Goal: Register for event/course

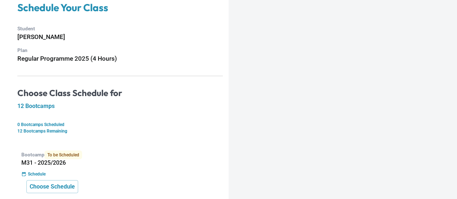
scroll to position [109, 0]
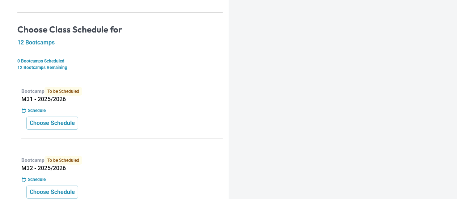
click at [97, 124] on div "Choose Schedule" at bounding box center [122, 123] width 192 height 13
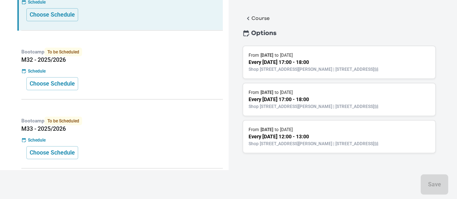
scroll to position [43, 0]
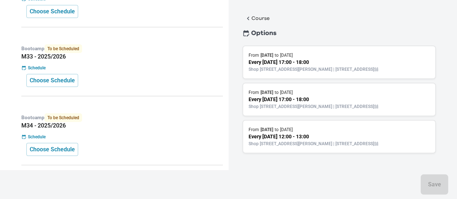
click at [324, 52] on div "From 11 Sep 2025 to 2 Oct 2025" at bounding box center [339, 55] width 181 height 7
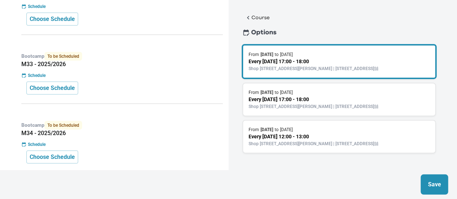
scroll to position [304, 0]
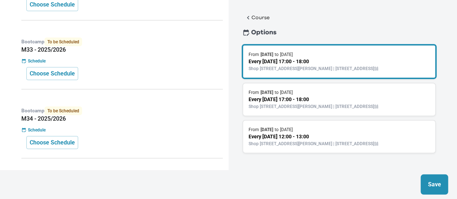
click at [431, 188] on p "Save" at bounding box center [434, 185] width 13 height 9
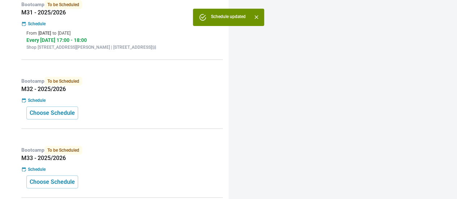
scroll to position [0, 0]
click at [160, 104] on div "Schedule" at bounding box center [122, 100] width 202 height 7
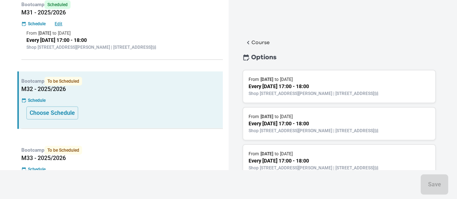
click at [313, 134] on p "Shop [STREET_ADDRESS][PERSON_NAME] | [STREET_ADDRESS]舖" at bounding box center [339, 131] width 181 height 7
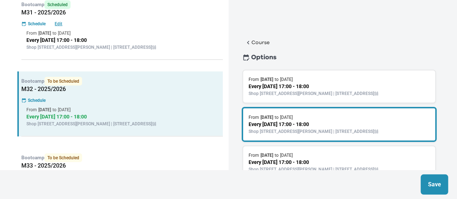
click at [437, 185] on p "Save" at bounding box center [434, 185] width 13 height 9
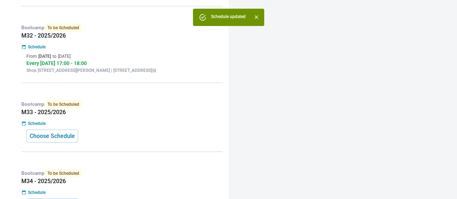
scroll to position [268, 0]
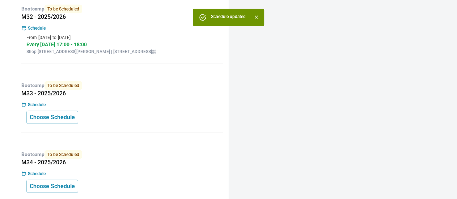
click at [125, 89] on div "Bootcamp To be Scheduled M33 - 2025/2026 Schedule Choose Schedule" at bounding box center [120, 105] width 206 height 58
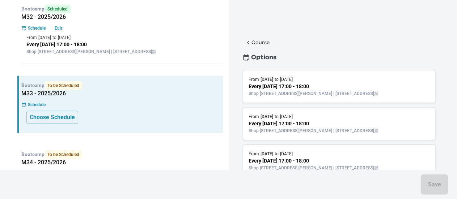
click at [310, 134] on p "Shop [STREET_ADDRESS][PERSON_NAME] | [STREET_ADDRESS]舖" at bounding box center [339, 131] width 181 height 7
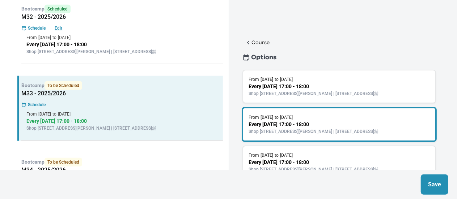
click at [435, 184] on p "Save" at bounding box center [434, 185] width 13 height 9
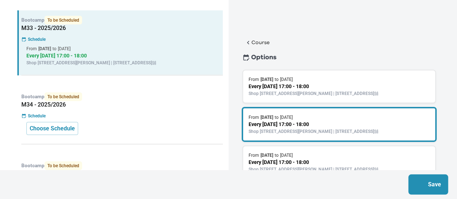
scroll to position [340, 0]
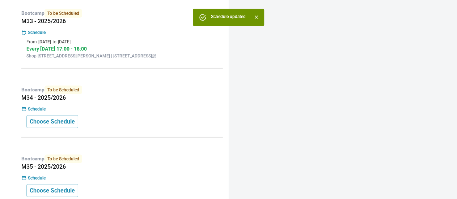
click at [136, 102] on h5 "M34 - 2025/2026" at bounding box center [122, 97] width 202 height 7
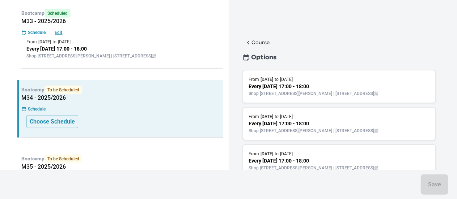
click at [316, 127] on p "Every Thursday 17:00 - 18:00" at bounding box center [339, 124] width 181 height 8
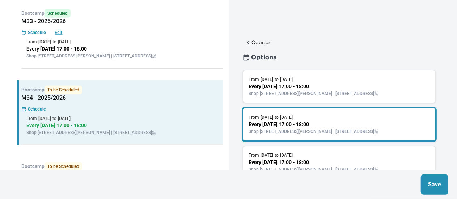
click at [443, 188] on button "Save" at bounding box center [435, 185] width 28 height 20
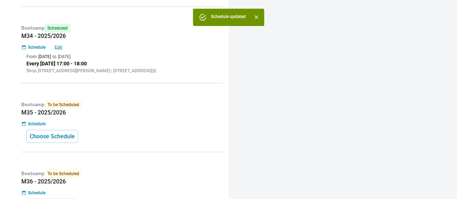
scroll to position [413, 0]
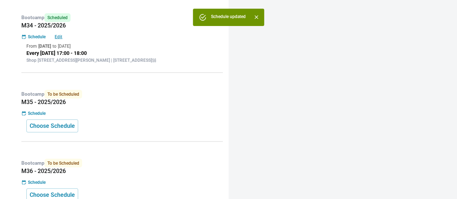
click at [113, 131] on div "Bootcamp To be Scheduled M35 - 2025/2026 Schedule Choose Schedule" at bounding box center [120, 114] width 206 height 58
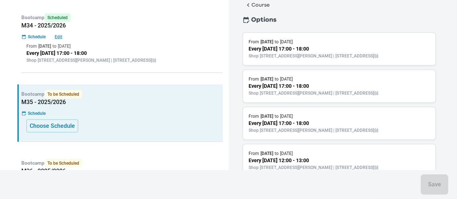
scroll to position [72, 0]
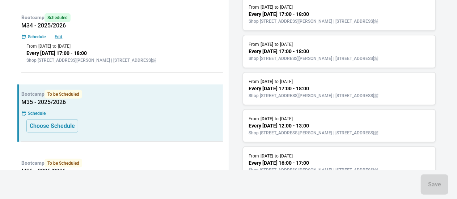
click at [355, 62] on p "Shop 118-119, 1/F, Olympian City 1, 11 Hoi Fai Road, Tai Kok Tsui | 大角咀海輝道11號奧海…" at bounding box center [339, 58] width 181 height 7
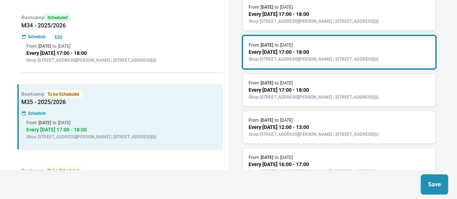
click at [433, 181] on p "Save" at bounding box center [434, 185] width 13 height 9
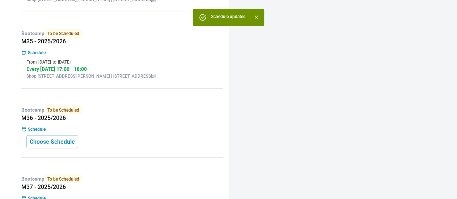
scroll to position [485, 0]
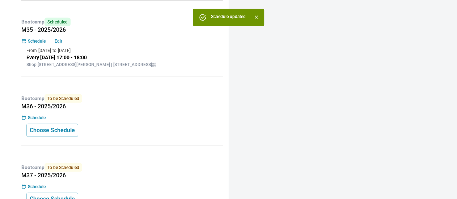
click at [117, 143] on div "Bootcamp To be Scheduled M36 - 2025/2026 Schedule Choose Schedule" at bounding box center [120, 118] width 206 height 58
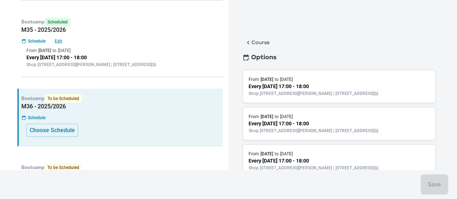
click at [334, 134] on p "Shop 118-119, 1/F, Olympian City 1, 11 Hoi Fai Road, Tai Kok Tsui | 大角咀海輝道11號奧海…" at bounding box center [339, 131] width 181 height 7
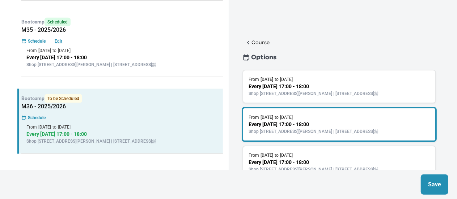
click at [438, 187] on p "Save" at bounding box center [434, 185] width 13 height 9
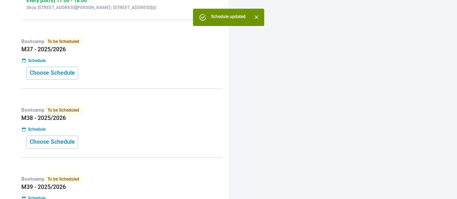
scroll to position [630, 0]
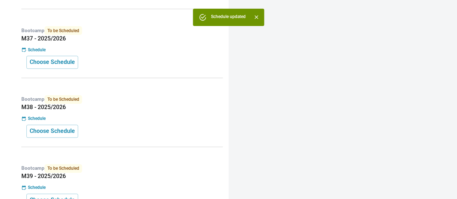
click at [97, 53] on div "Schedule" at bounding box center [122, 50] width 202 height 7
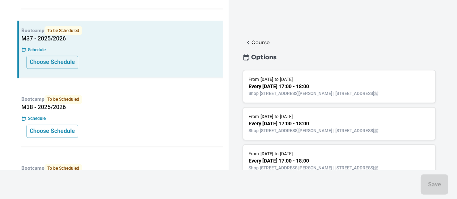
scroll to position [72, 0]
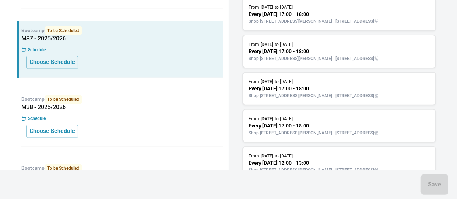
click at [348, 99] on p "Shop 118-119, 1/F, Olympian City 1, 11 Hoi Fai Road, Tai Kok Tsui | 大角咀海輝道11號奧海…" at bounding box center [339, 96] width 181 height 7
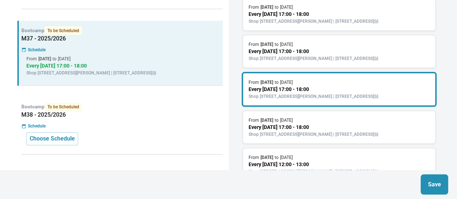
click at [438, 189] on p "Save" at bounding box center [434, 185] width 13 height 9
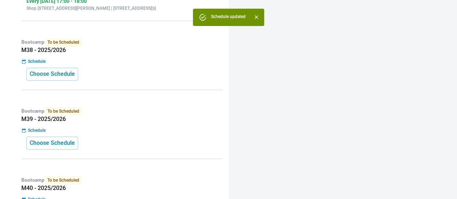
scroll to position [702, 0]
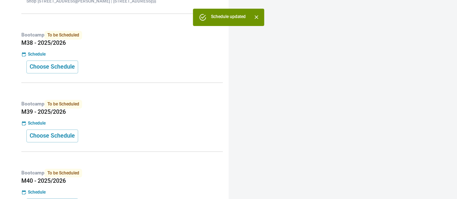
click at [109, 83] on div "Bootcamp To be Scheduled M38 - 2025/2026 Schedule Choose Schedule" at bounding box center [120, 54] width 206 height 58
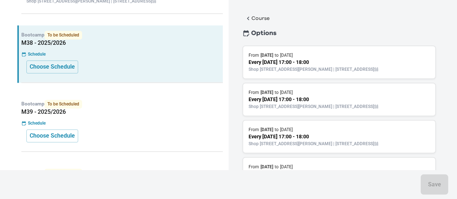
scroll to position [36, 0]
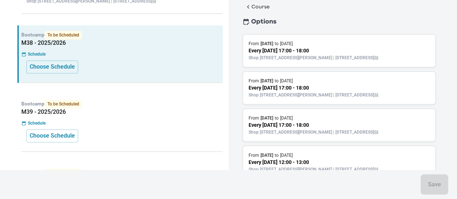
click at [346, 98] on p "Shop 118-119, 1/F, Olympian City 1, 11 Hoi Fai Road, Tai Kok Tsui | 大角咀海輝道11號奧海…" at bounding box center [339, 95] width 181 height 7
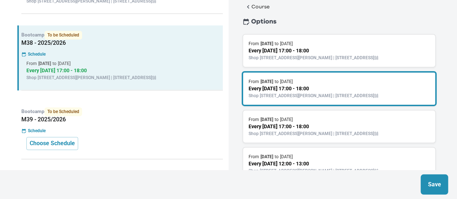
click at [445, 189] on button "Save" at bounding box center [435, 185] width 28 height 20
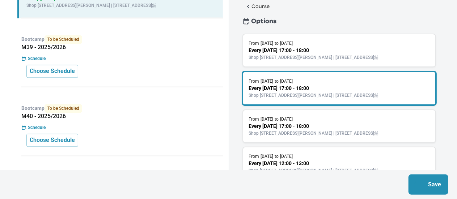
scroll to position [0, 0]
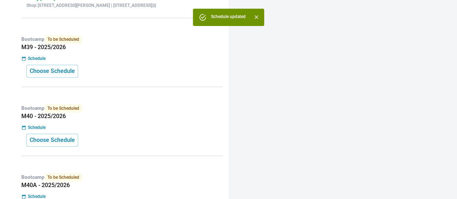
click at [144, 87] on div "Bootcamp To be Scheduled M39 - 2025/2026 Schedule Choose Schedule" at bounding box center [120, 59] width 206 height 58
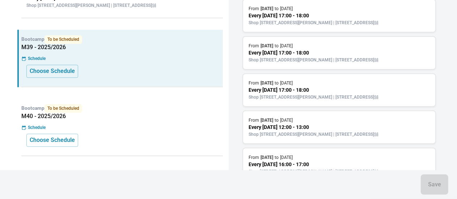
scroll to position [83, 0]
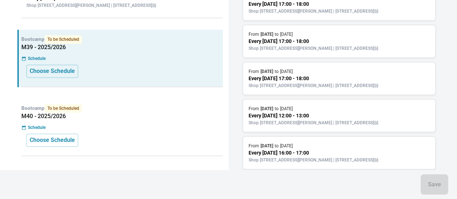
click at [334, 45] on p "Every Thursday 17:00 - 18:00" at bounding box center [339, 42] width 181 height 8
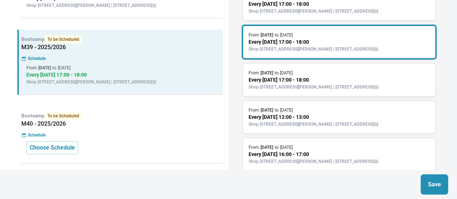
click at [445, 190] on button "Save" at bounding box center [435, 185] width 28 height 20
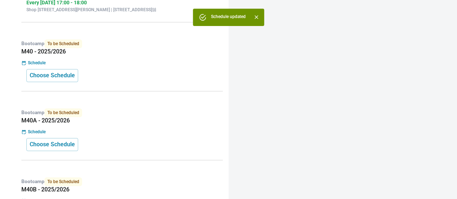
scroll to position [883, 0]
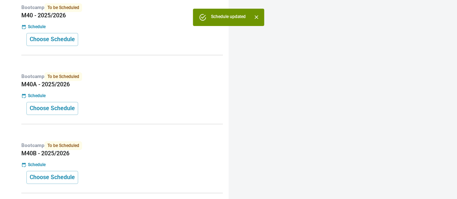
click at [113, 46] on div "Choose Schedule" at bounding box center [122, 39] width 192 height 13
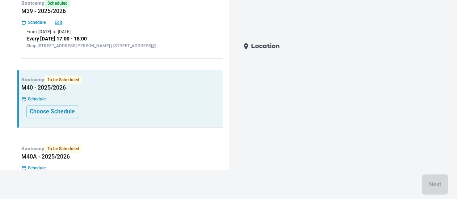
click at [123, 35] on div "From 21 May 2026 to 11 Jun 2026" at bounding box center [122, 32] width 192 height 7
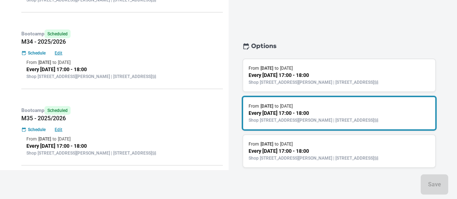
scroll to position [340, 0]
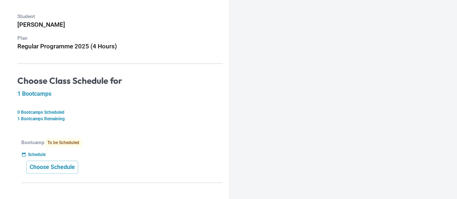
scroll to position [66, 0]
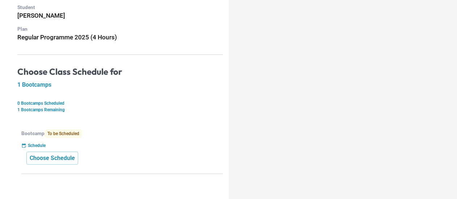
click at [133, 140] on div "Bootcamp To be Scheduled Schedule Choose Schedule" at bounding box center [120, 149] width 206 height 50
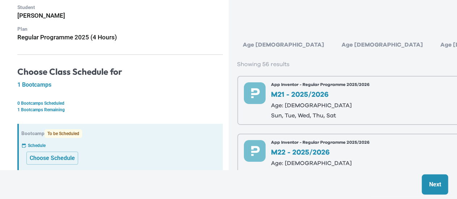
click at [336, 51] on div "Age 6-7" at bounding box center [382, 45] width 93 height 14
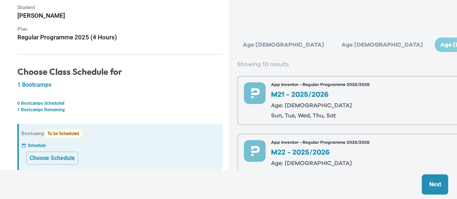
scroll to position [72, 0]
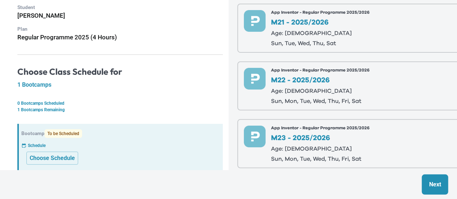
click at [330, 31] on p "Age: [DEMOGRAPHIC_DATA]" at bounding box center [321, 33] width 98 height 6
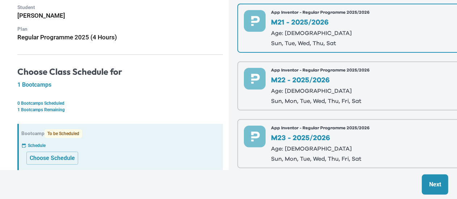
click at [426, 182] on button "Next" at bounding box center [435, 185] width 26 height 20
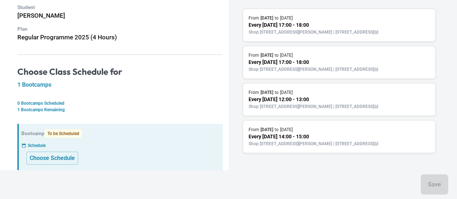
click at [327, 70] on p "Shop [STREET_ADDRESS][PERSON_NAME] | [STREET_ADDRESS]舖" at bounding box center [339, 69] width 181 height 7
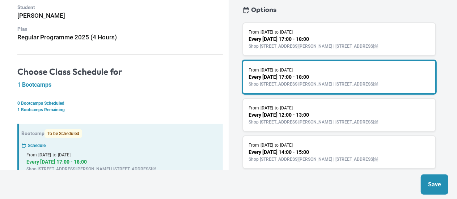
scroll to position [36, 0]
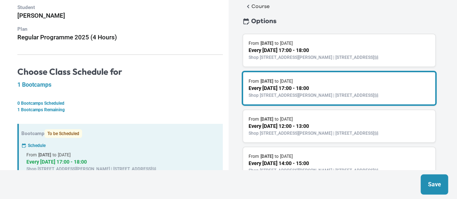
click at [326, 60] on p "Shop [STREET_ADDRESS][PERSON_NAME] | [STREET_ADDRESS]舖" at bounding box center [339, 57] width 181 height 7
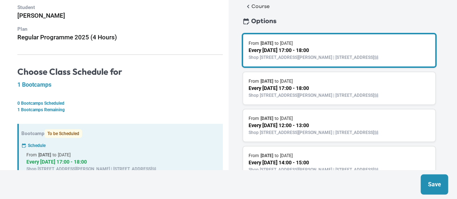
click at [326, 85] on div "From 11 Sep 2025 to 2 Oct 2025" at bounding box center [339, 81] width 181 height 7
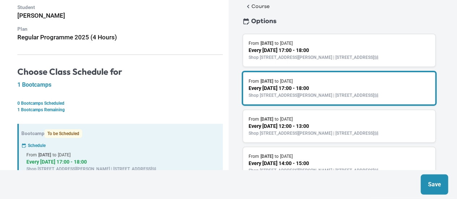
click at [293, 99] on p "Shop [STREET_ADDRESS] | [STREET_ADDRESS]舖" at bounding box center [339, 95] width 181 height 7
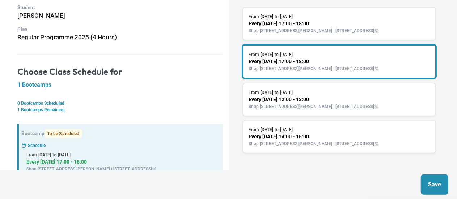
click at [298, 28] on p "Shop [STREET_ADDRESS] | [STREET_ADDRESS]舖" at bounding box center [339, 31] width 181 height 7
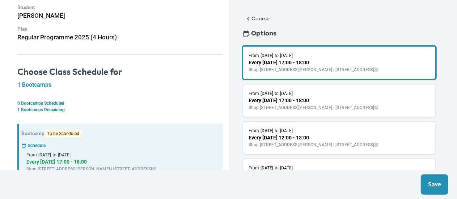
scroll to position [0, 0]
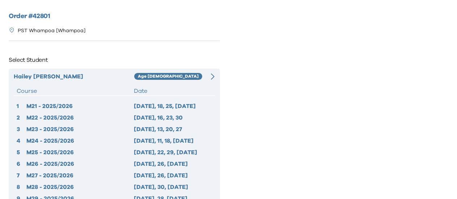
click at [173, 86] on div "[PERSON_NAME] Age [DEMOGRAPHIC_DATA] Course Date 1 M21 - 2025/2026 [DATE], 18, …" at bounding box center [114, 148] width 211 height 159
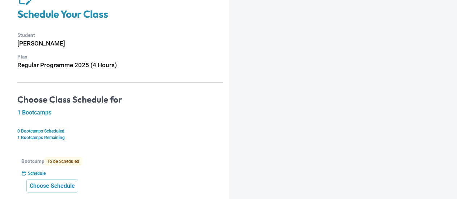
scroll to position [66, 0]
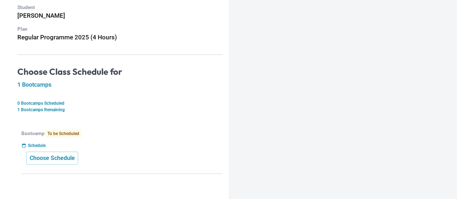
click at [93, 165] on div "Bootcamp To be Scheduled Schedule Choose Schedule" at bounding box center [120, 149] width 206 height 50
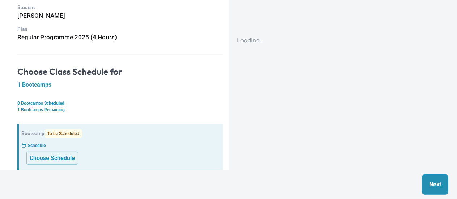
click at [361, 47] on div "Loading... Next" at bounding box center [339, 114] width 213 height 153
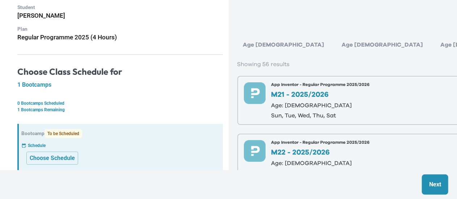
click at [324, 113] on p "sun, tue, wed, thu, sat" at bounding box center [321, 116] width 98 height 6
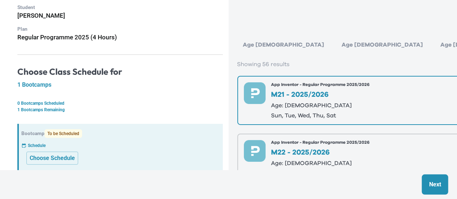
click at [320, 97] on p "M21 - 2025/2026" at bounding box center [321, 94] width 98 height 7
click at [448, 192] on button "Next" at bounding box center [435, 185] width 26 height 20
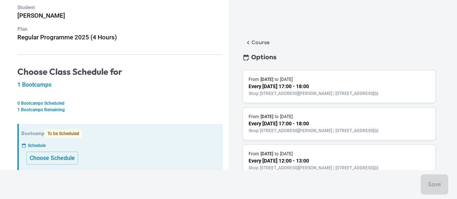
click at [327, 79] on div "From 11 Sep 2025 to 2 Oct 2025" at bounding box center [339, 79] width 181 height 7
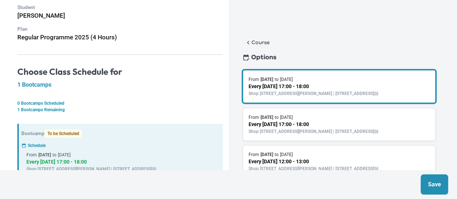
click at [428, 180] on button "Save" at bounding box center [435, 185] width 28 height 20
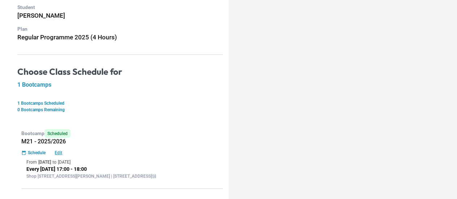
click at [124, 171] on p "Every [DATE] 17:00 - 18:00" at bounding box center [122, 170] width 192 height 8
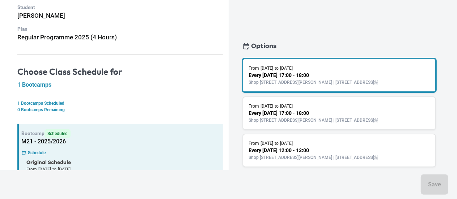
click at [91, 144] on h5 "M21 - 2025/2026" at bounding box center [122, 141] width 202 height 7
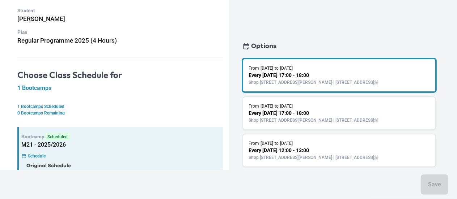
scroll to position [0, 0]
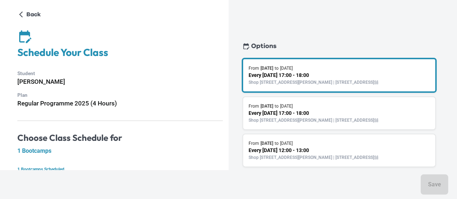
click at [44, 17] on div "Back" at bounding box center [120, 15] width 206 height 12
click at [38, 18] on p "Back" at bounding box center [33, 14] width 14 height 9
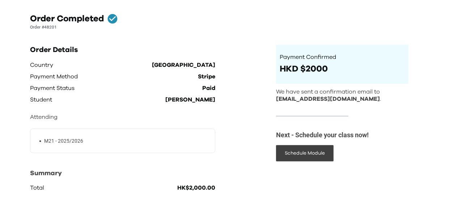
scroll to position [48, 0]
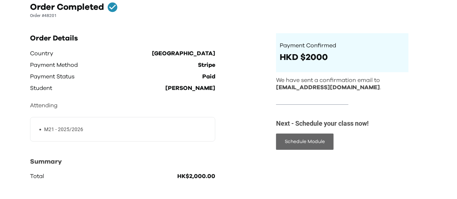
click at [300, 143] on button "Schedule Module" at bounding box center [305, 142] width 58 height 16
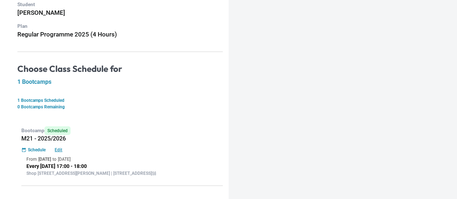
scroll to position [88, 0]
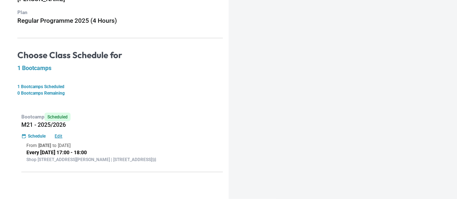
click at [85, 136] on div "Bootcamp Scheduled M21 - 2025/2026 Schedule Edit From 11 Sep 2025 to 2 Oct 2025…" at bounding box center [120, 140] width 206 height 65
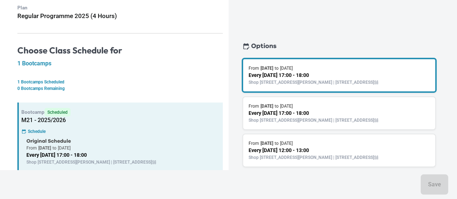
click at [46, 134] on div "Bootcamp Scheduled M21 - 2025/2026 Schedule Original Schedule From 11 Sep 2025 …" at bounding box center [120, 154] width 206 height 103
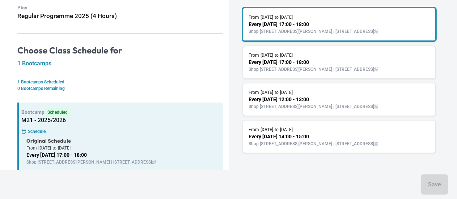
scroll to position [77, 0]
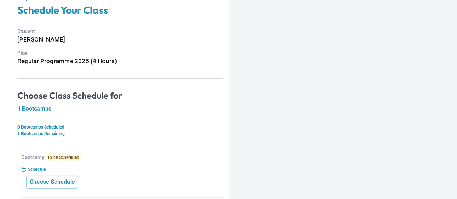
scroll to position [45, 0]
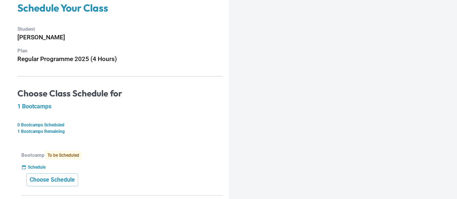
click at [91, 169] on div "Schedule" at bounding box center [122, 167] width 202 height 7
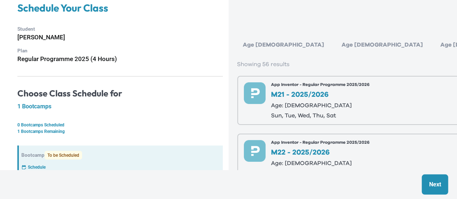
click at [285, 91] on p "M21 - 2025/2026" at bounding box center [321, 94] width 98 height 7
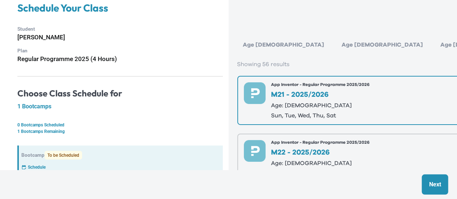
scroll to position [66, 0]
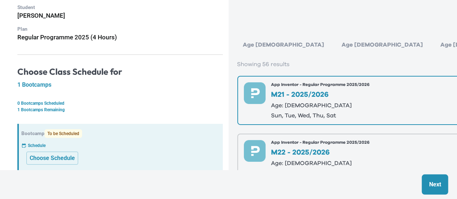
click at [432, 177] on button "Next" at bounding box center [435, 185] width 26 height 20
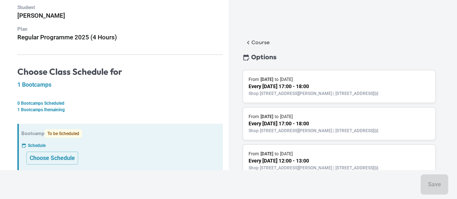
click at [358, 120] on div "From [DATE] to [DATE]" at bounding box center [339, 117] width 181 height 7
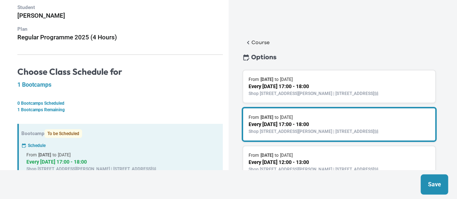
click at [429, 183] on p "Save" at bounding box center [434, 185] width 13 height 9
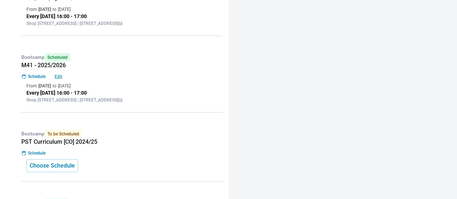
scroll to position [199, 0]
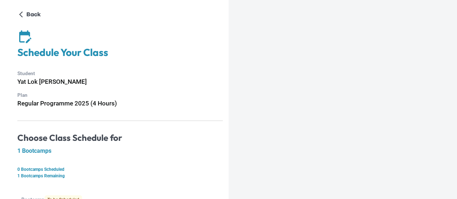
click at [93, 150] on h5 "1 Bootcamps" at bounding box center [120, 151] width 206 height 7
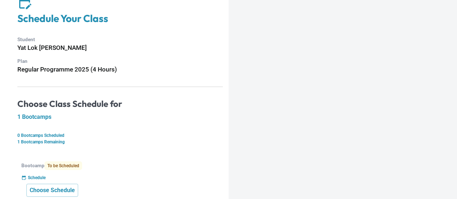
scroll to position [66, 0]
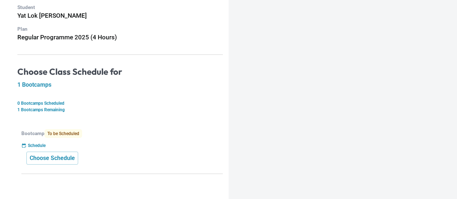
click at [108, 161] on div "Choose Schedule" at bounding box center [122, 158] width 192 height 13
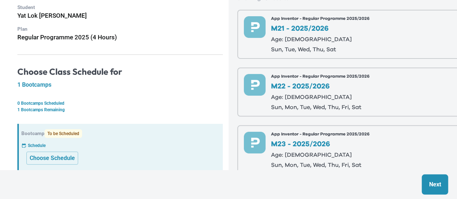
scroll to position [0, 0]
